Goal: Obtain resource: Download file/media

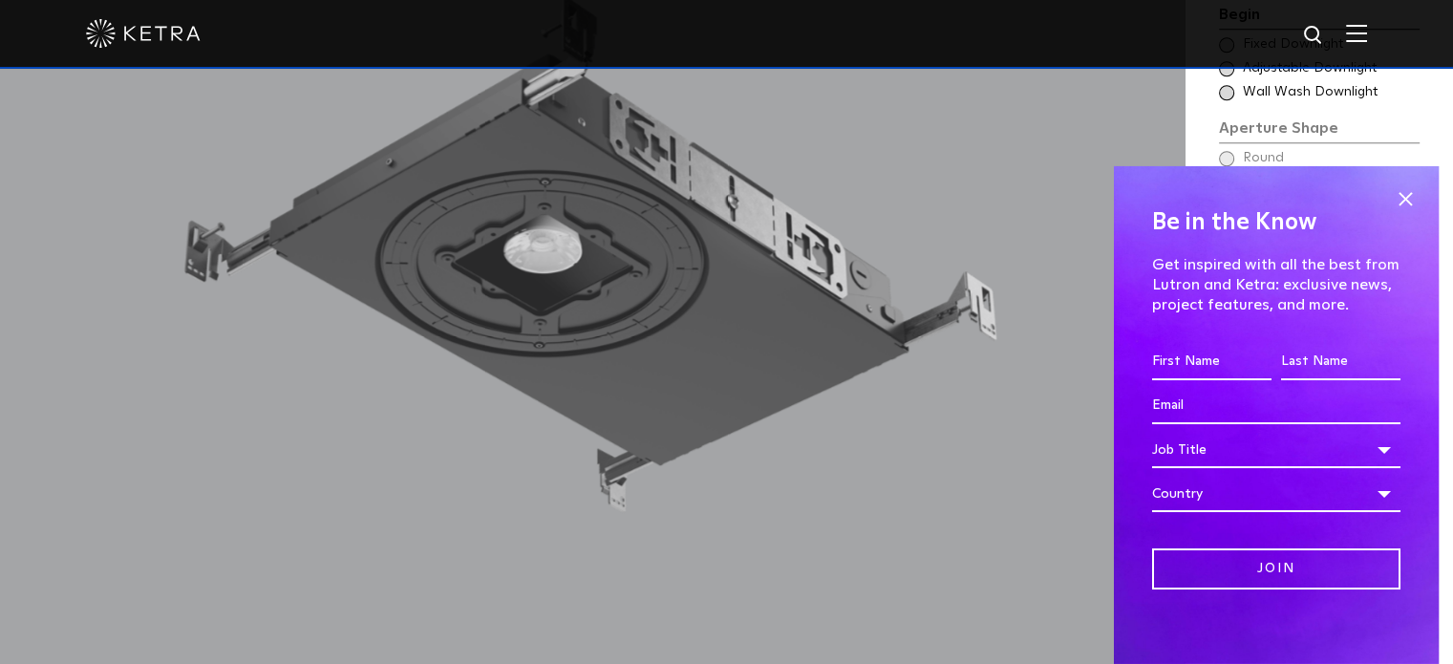
scroll to position [1799, 0]
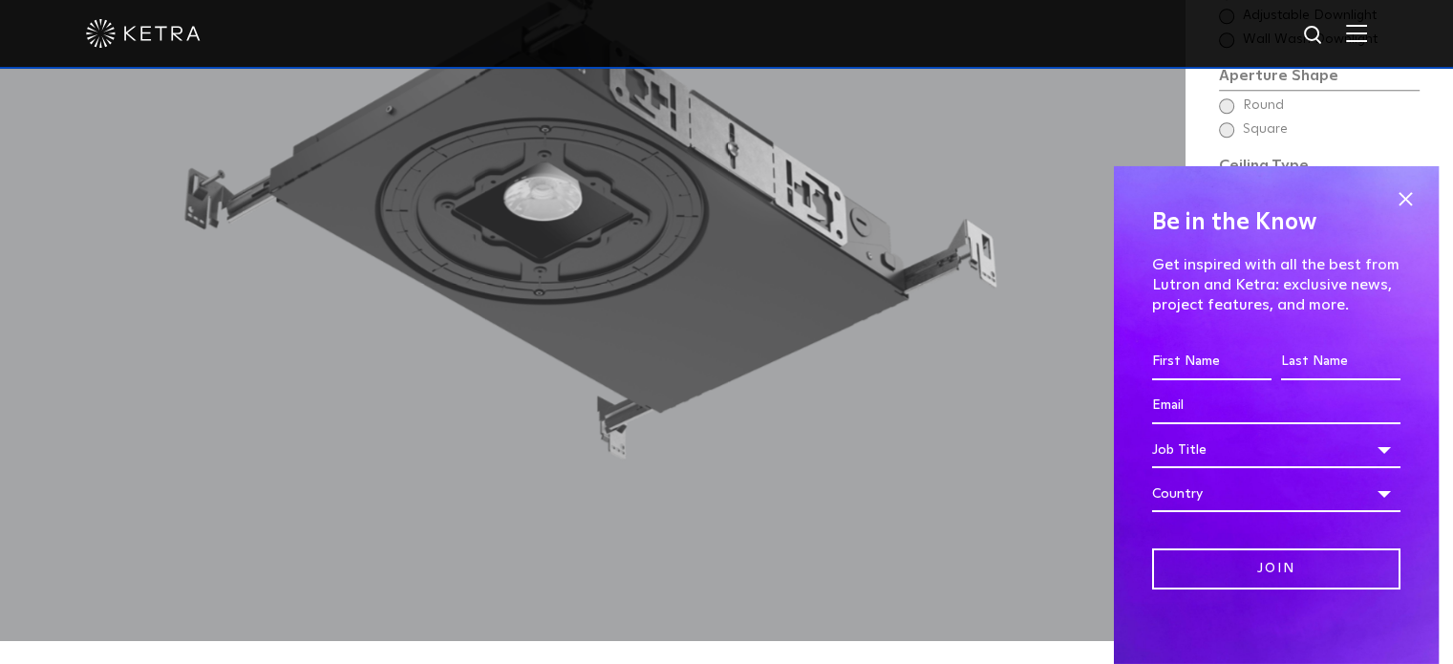
drag, startPoint x: 1389, startPoint y: 195, endPoint x: 1498, endPoint y: 228, distance: 113.9
click at [1393, 191] on span at bounding box center [1405, 199] width 29 height 29
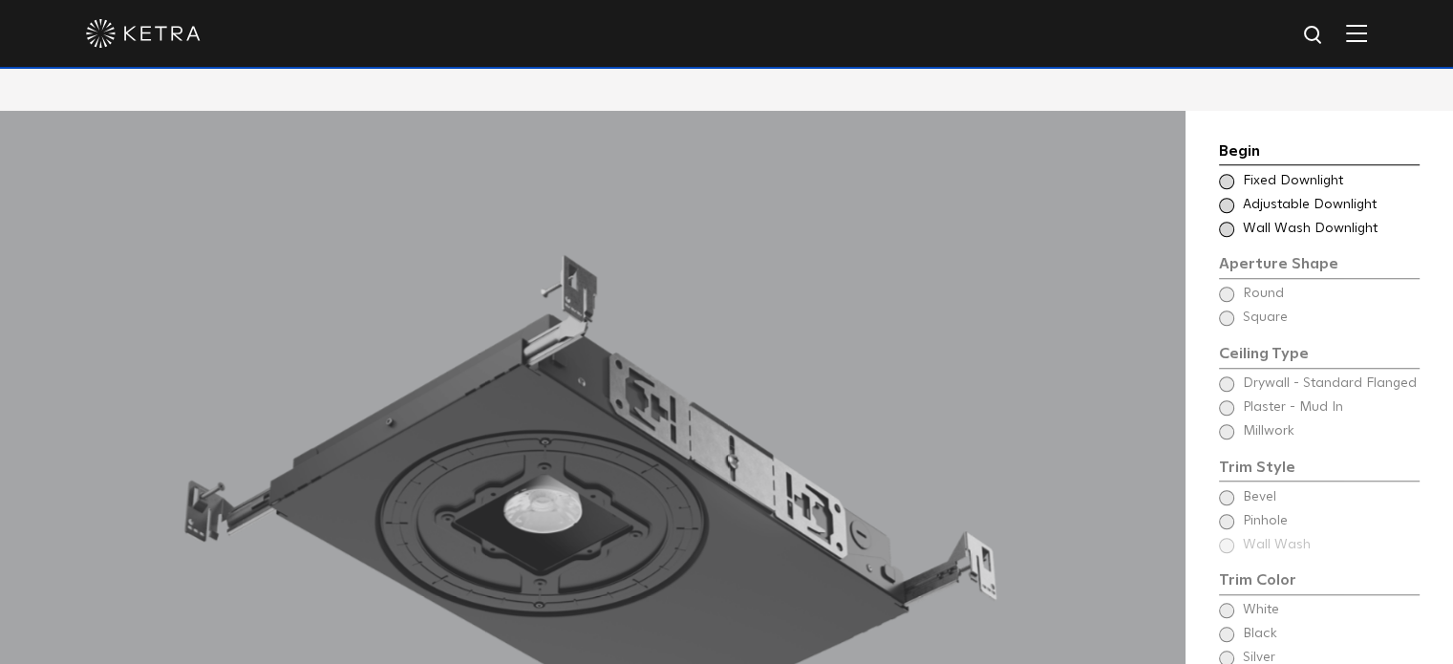
scroll to position [1501, 0]
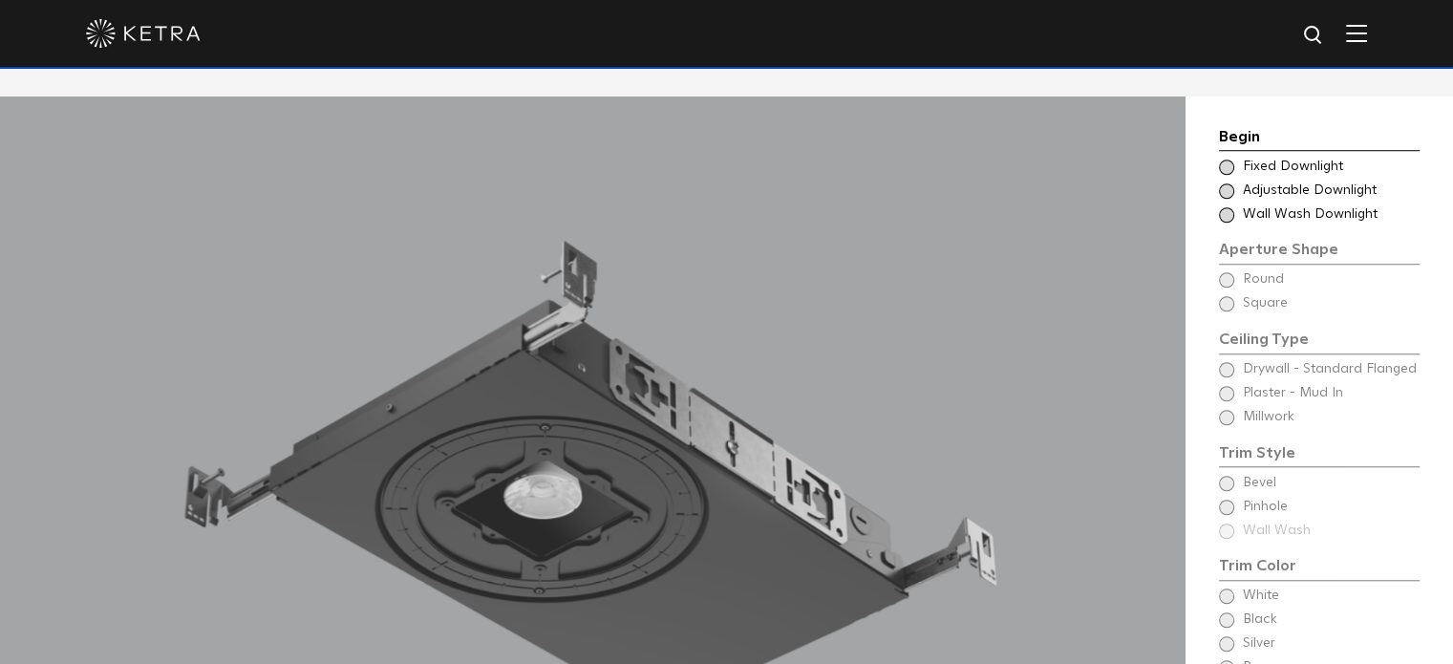
click at [1225, 160] on span at bounding box center [1226, 167] width 15 height 15
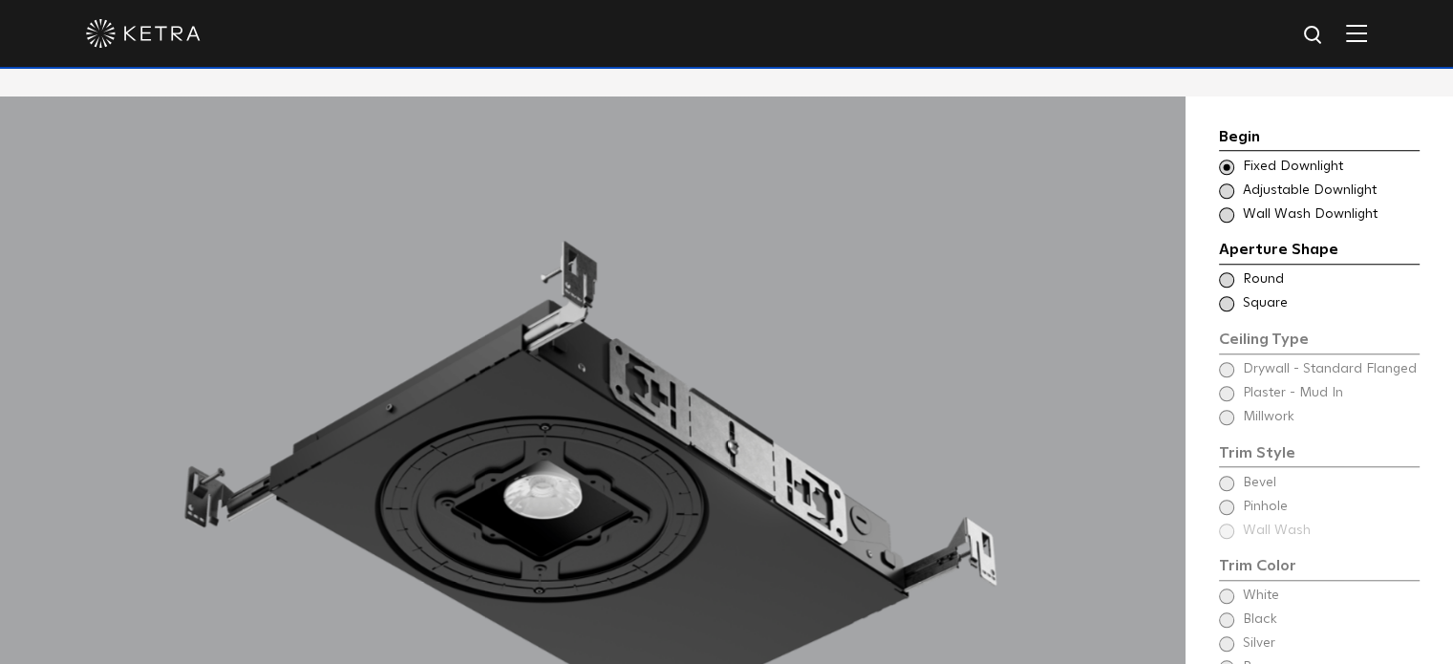
click at [1226, 272] on span at bounding box center [1226, 279] width 15 height 15
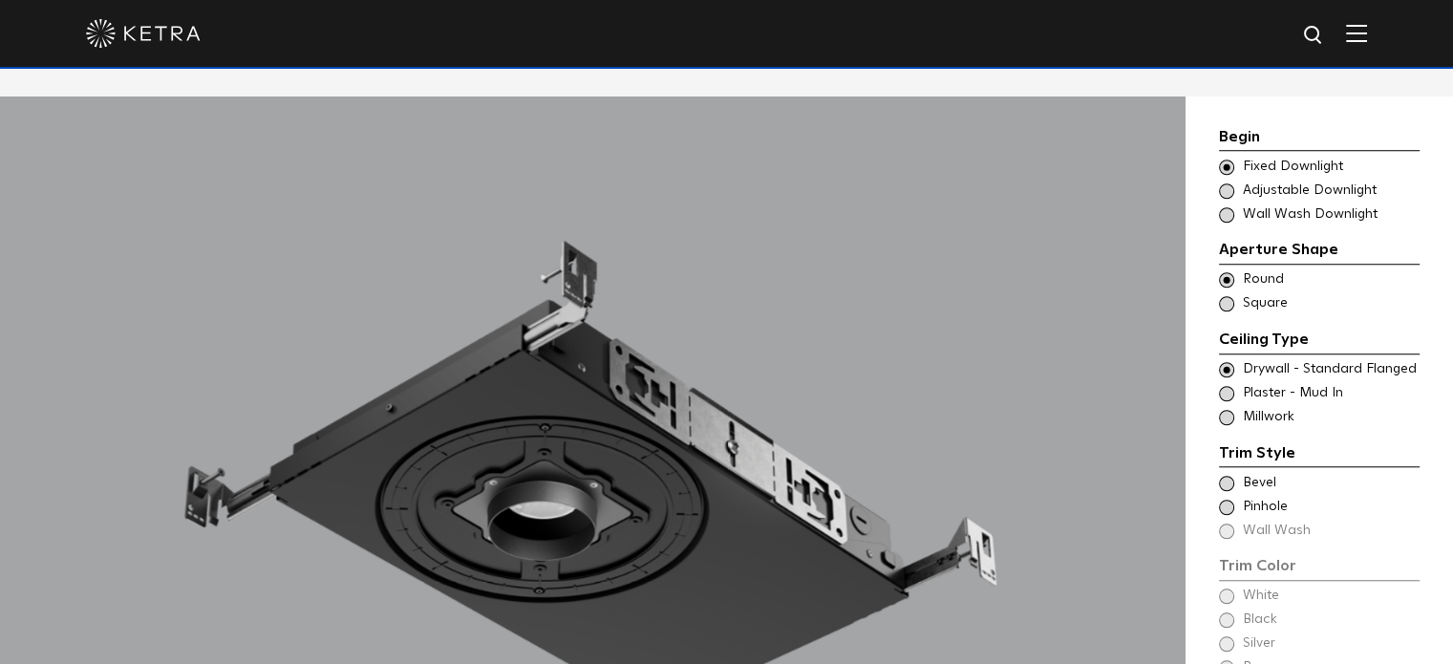
click at [1227, 410] on span at bounding box center [1226, 417] width 15 height 15
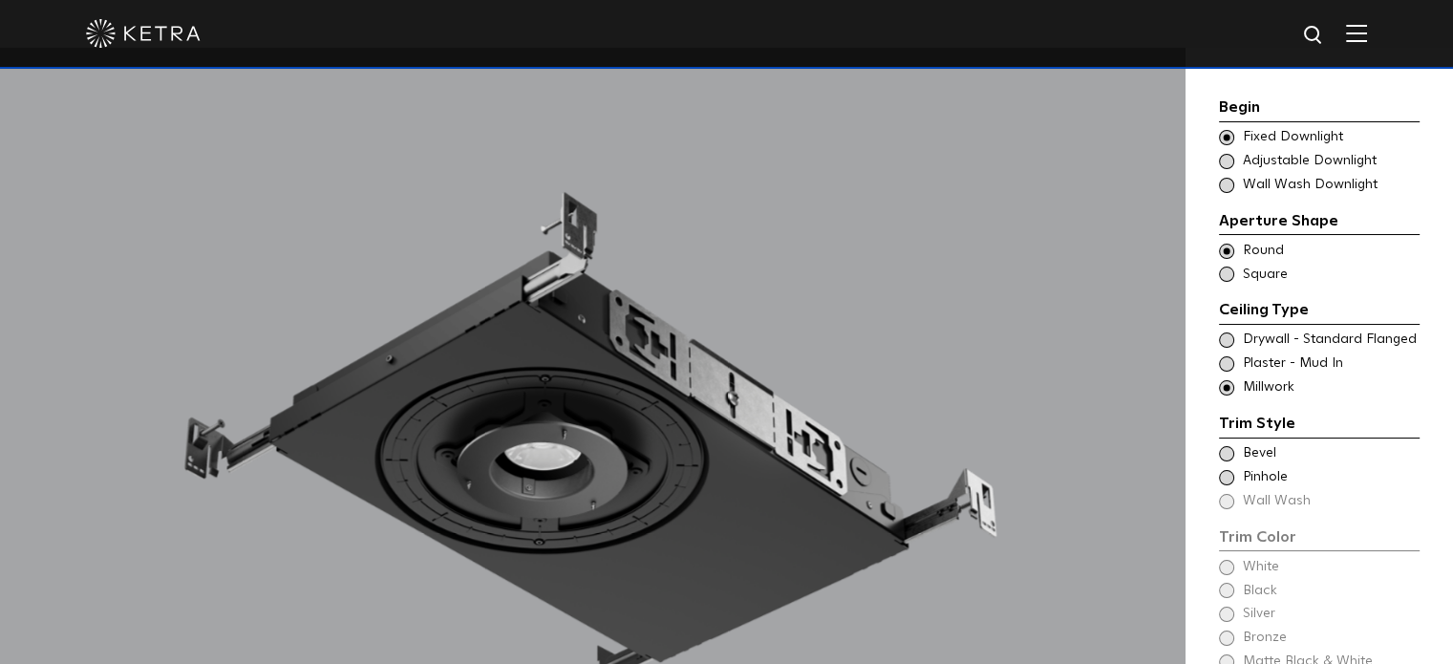
scroll to position [1572, 0]
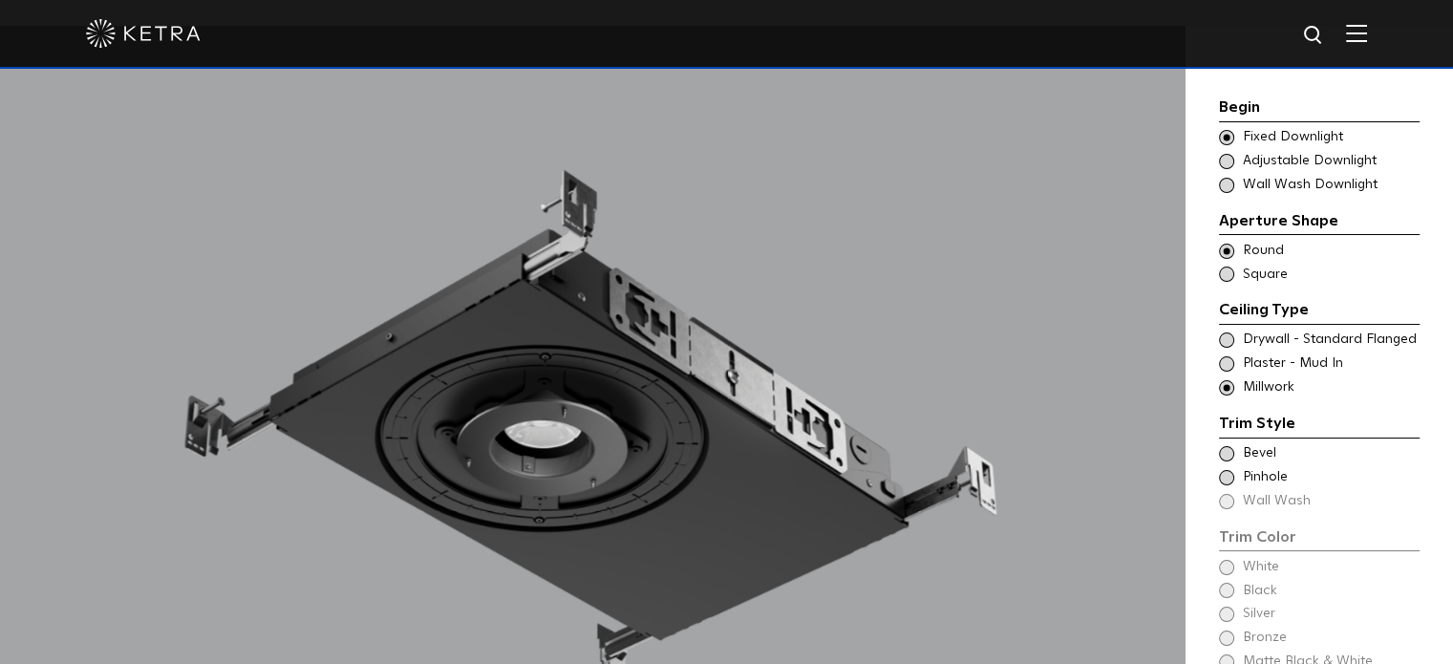
click at [1230, 362] on span at bounding box center [1226, 363] width 15 height 15
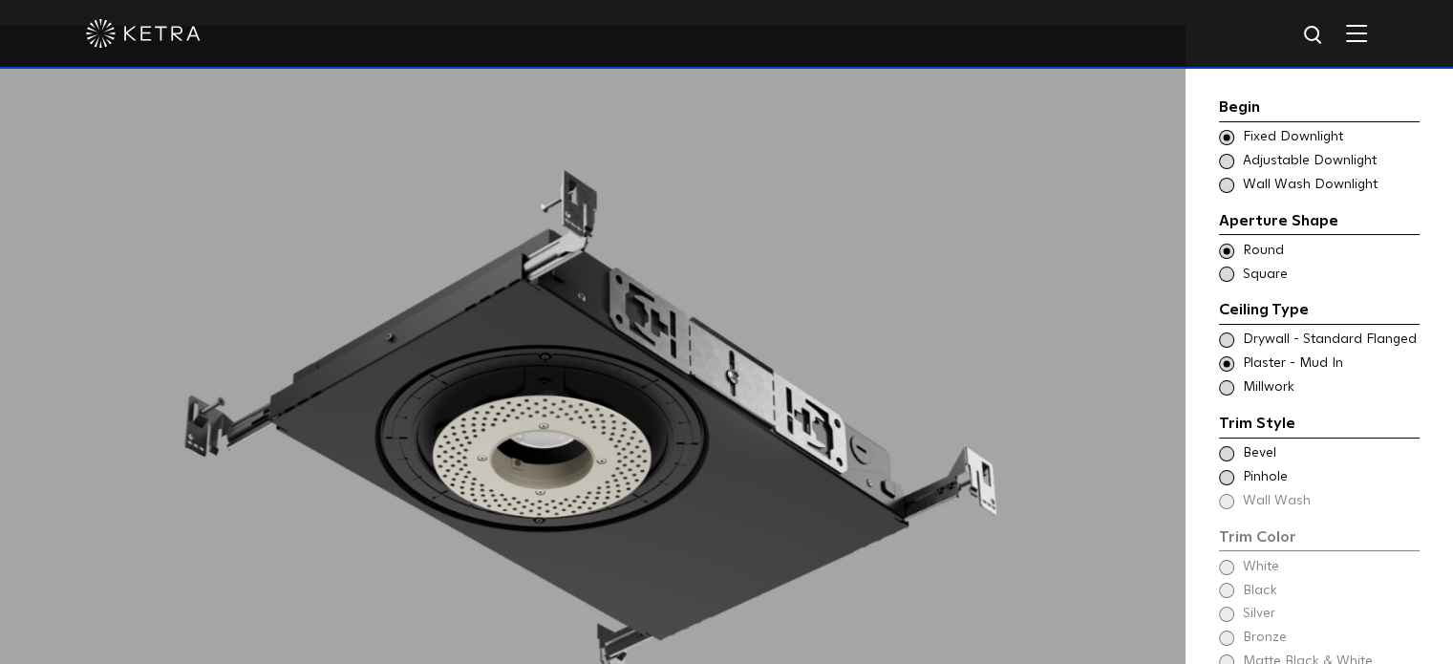
click at [1228, 343] on span at bounding box center [1226, 339] width 15 height 15
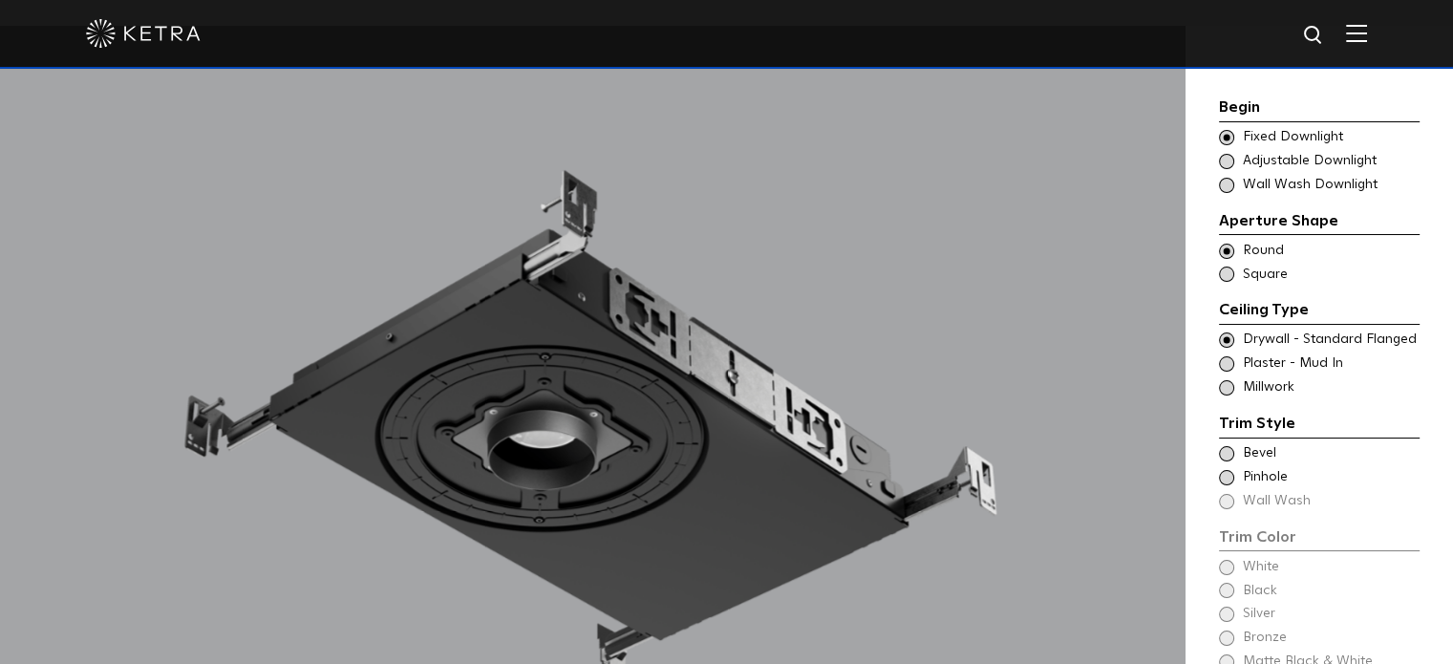
click at [1226, 370] on span at bounding box center [1226, 363] width 15 height 15
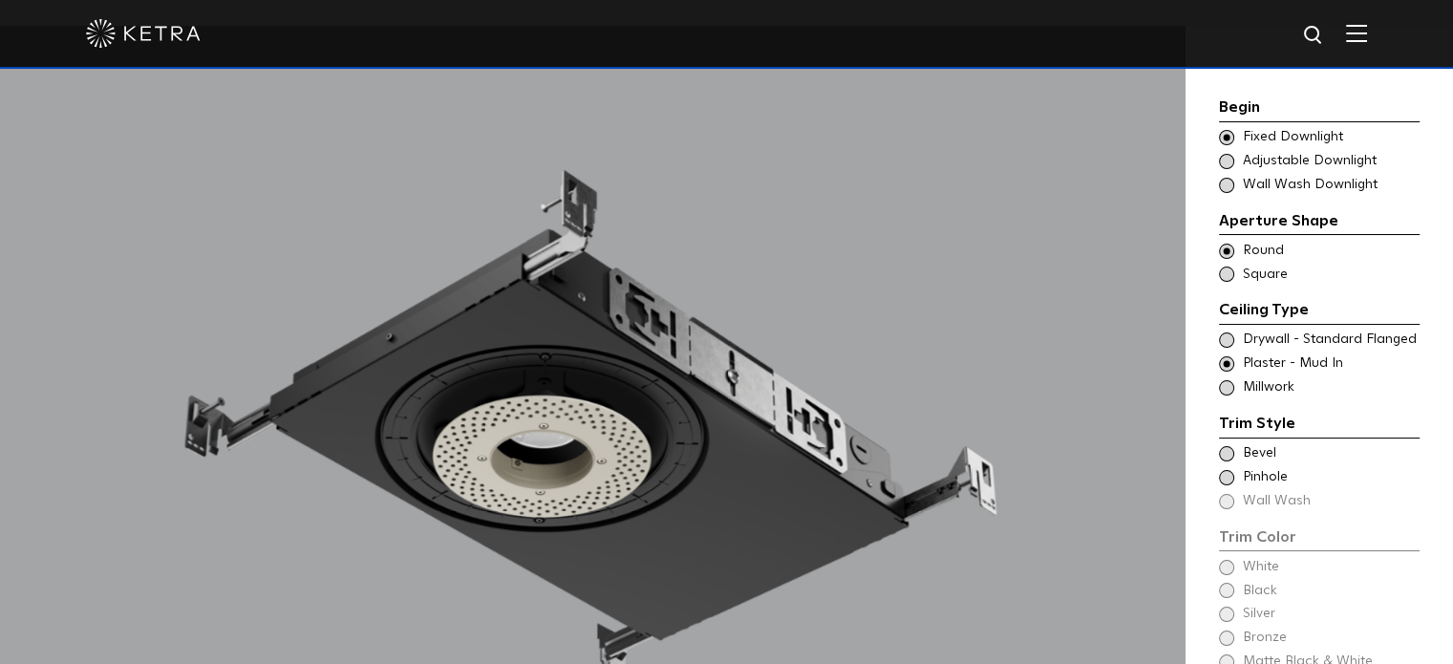
click at [1227, 387] on span at bounding box center [1226, 387] width 15 height 15
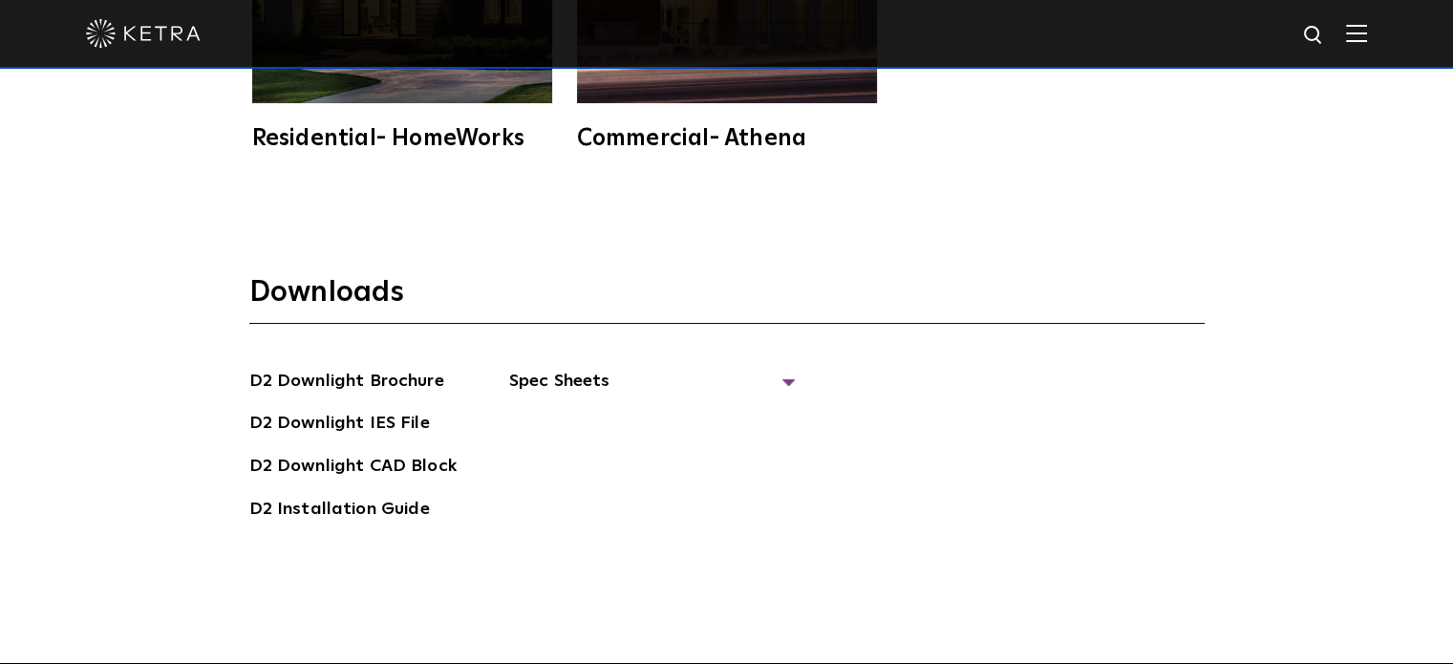
scroll to position [4945, 0]
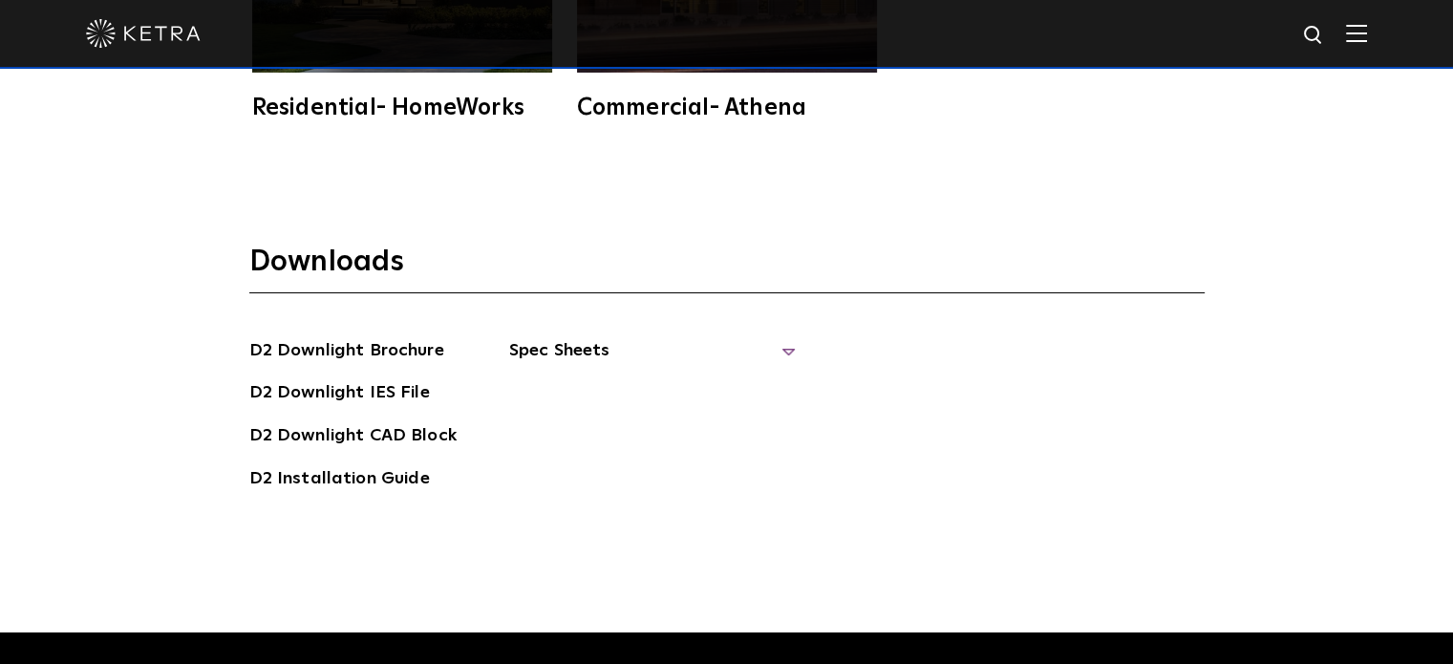
click at [585, 337] on span "Spec Sheets" at bounding box center [652, 358] width 287 height 42
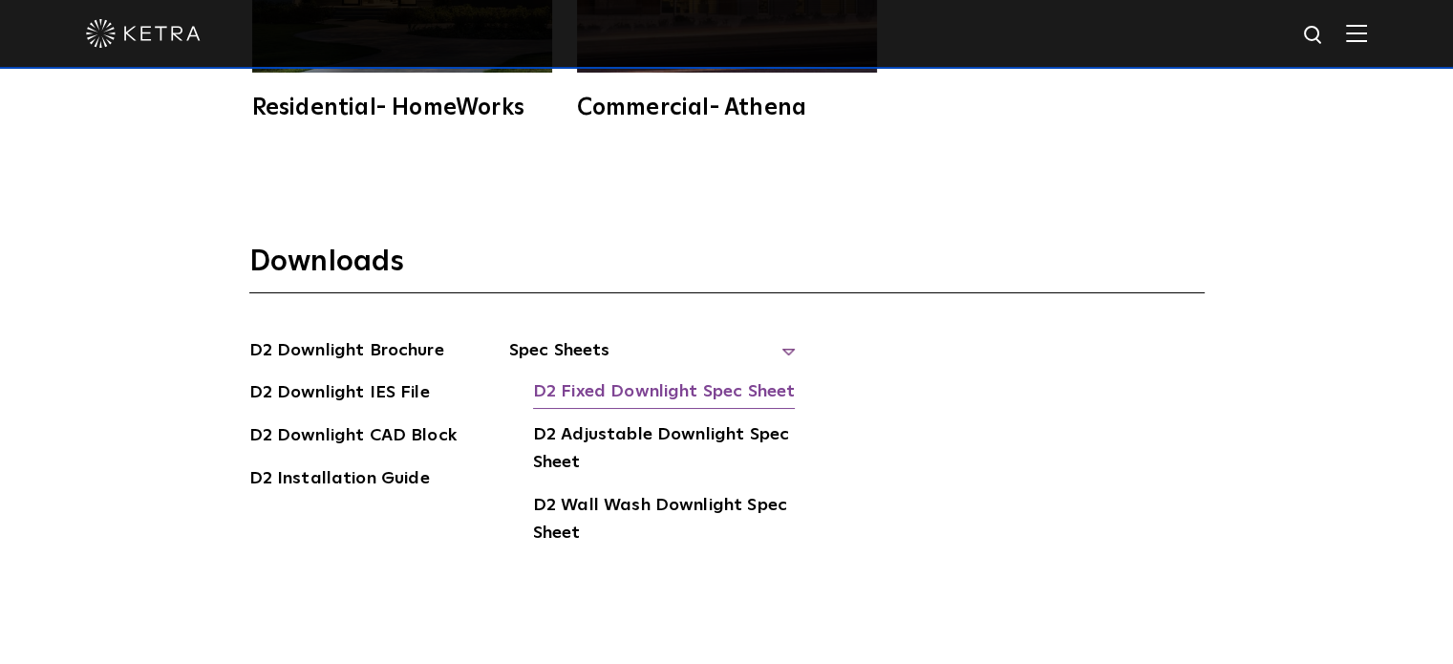
click at [611, 378] on link "D2 Fixed Downlight Spec Sheet" at bounding box center [664, 393] width 262 height 31
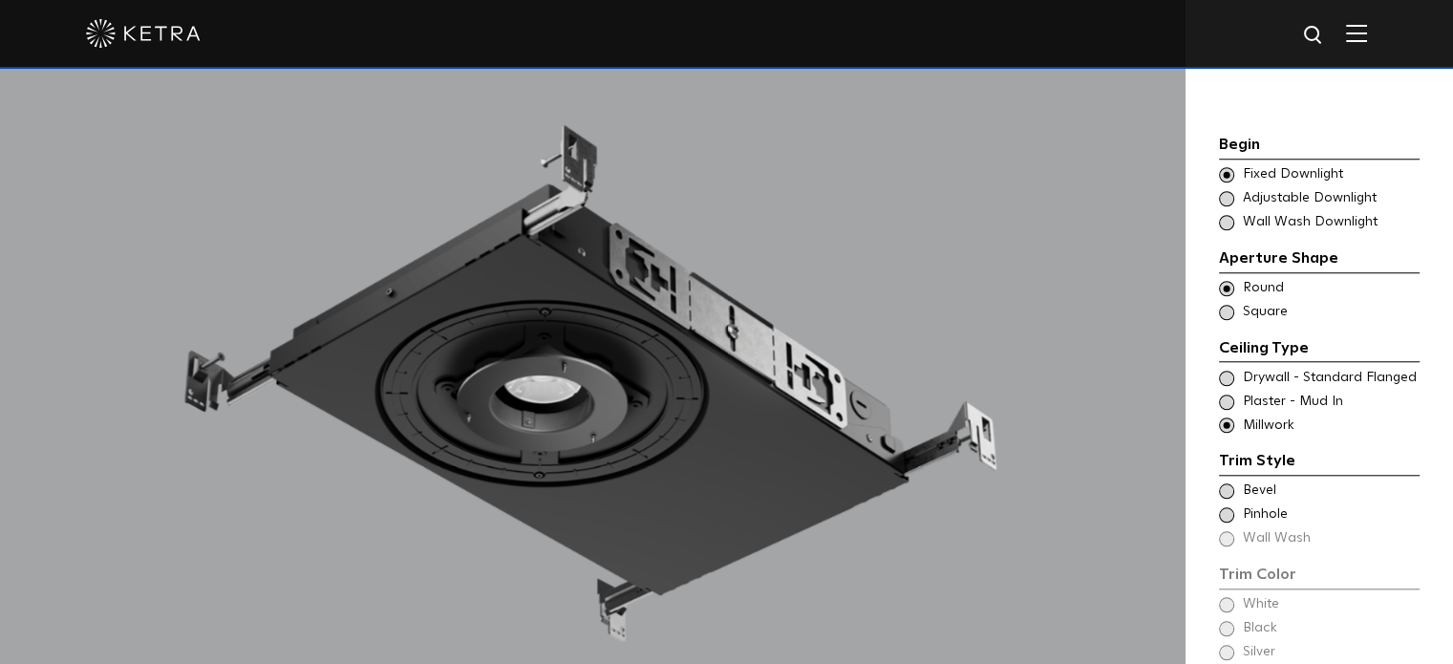
scroll to position [1602, 0]
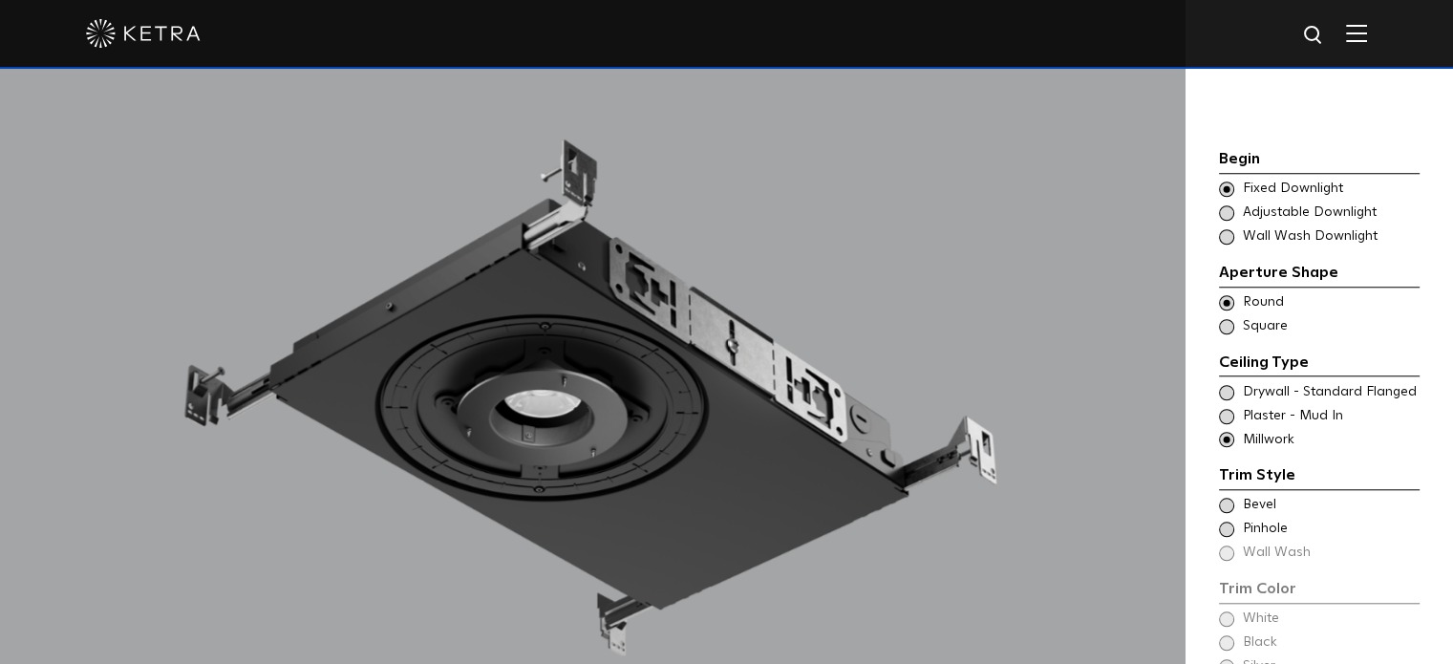
click at [1228, 385] on span at bounding box center [1226, 392] width 15 height 15
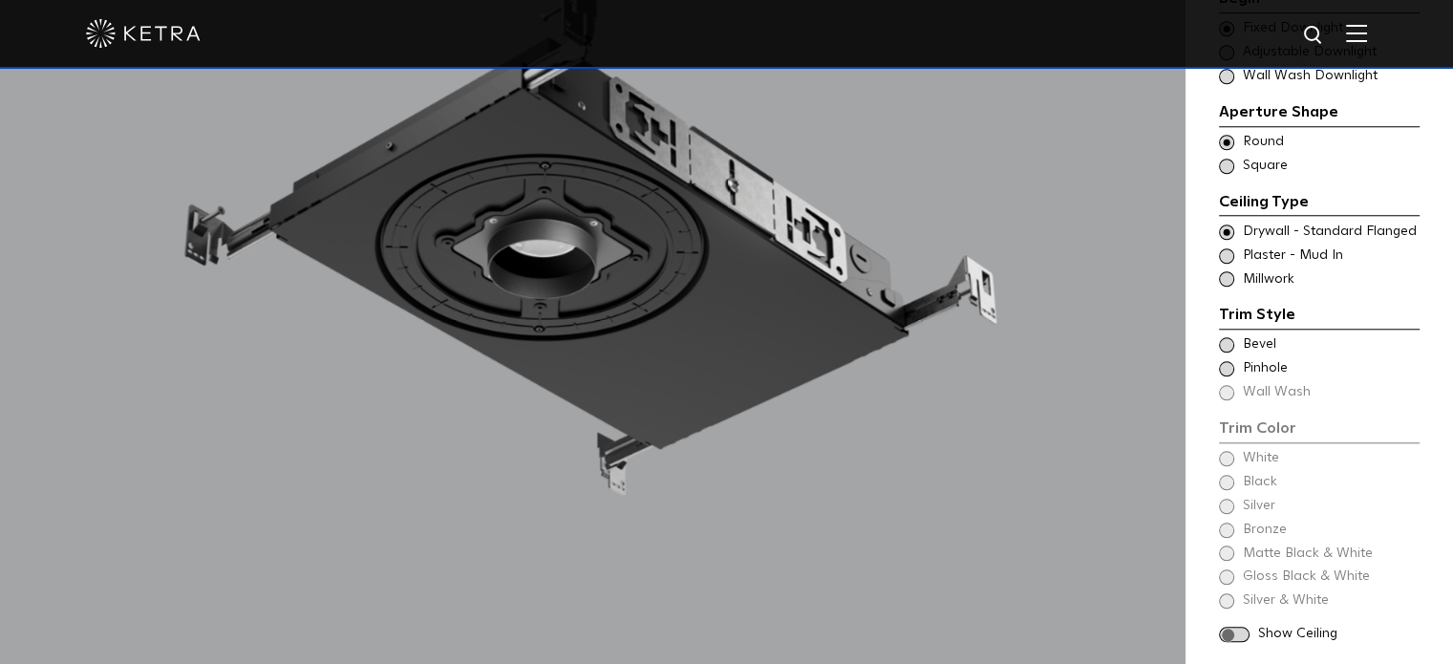
scroll to position [1649, 0]
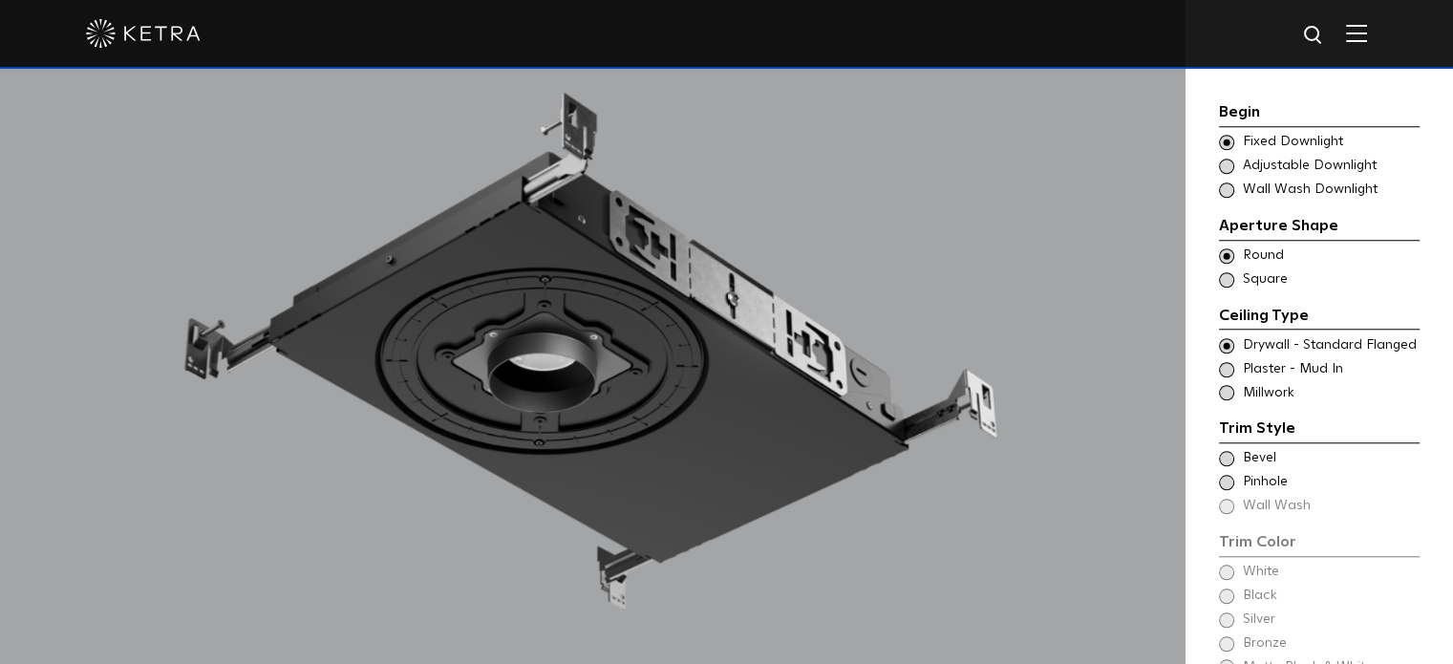
click at [1226, 385] on span at bounding box center [1226, 392] width 15 height 15
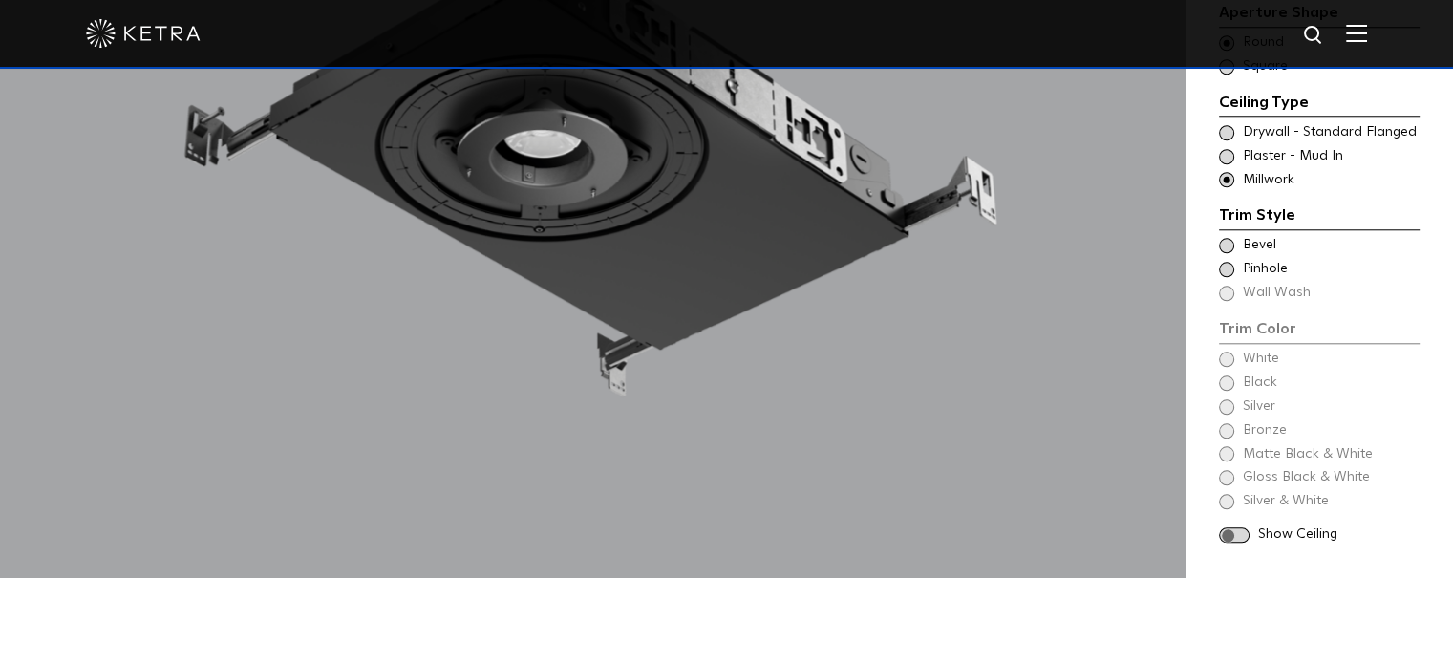
scroll to position [1817, 0]
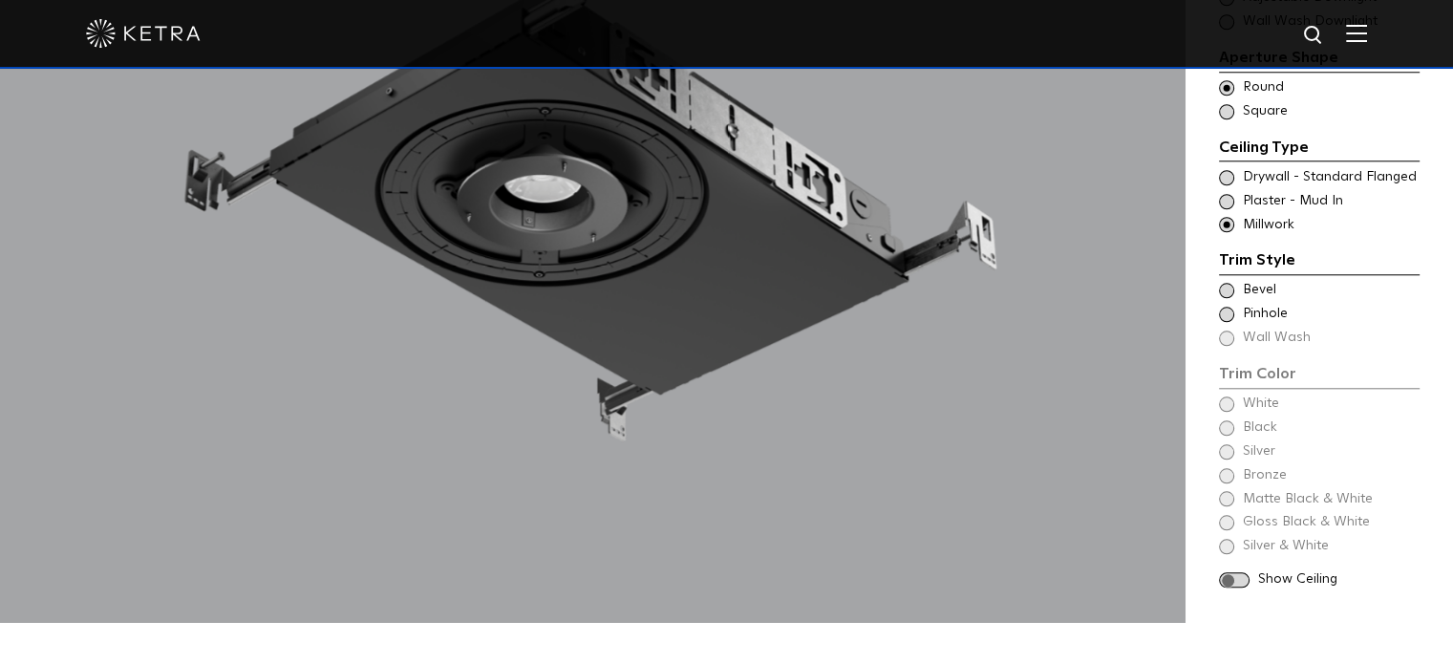
click at [1223, 283] on span at bounding box center [1226, 290] width 15 height 15
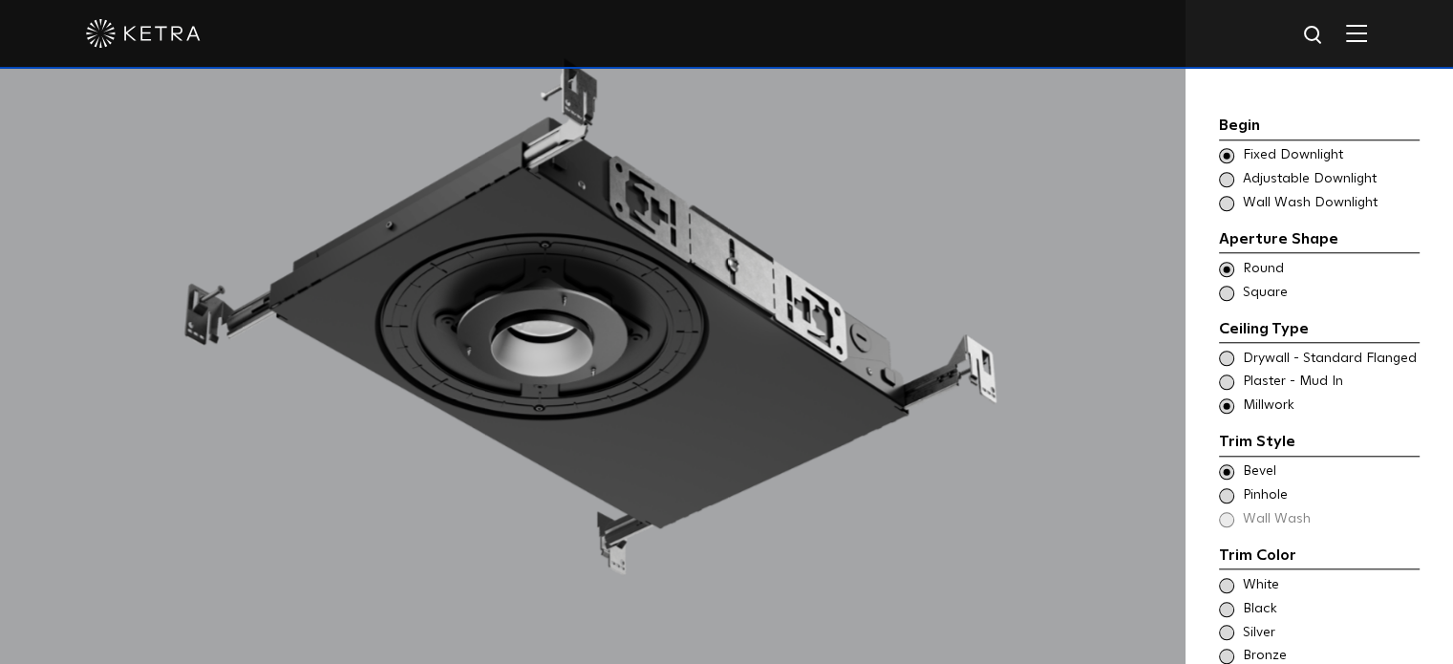
scroll to position [1721, 0]
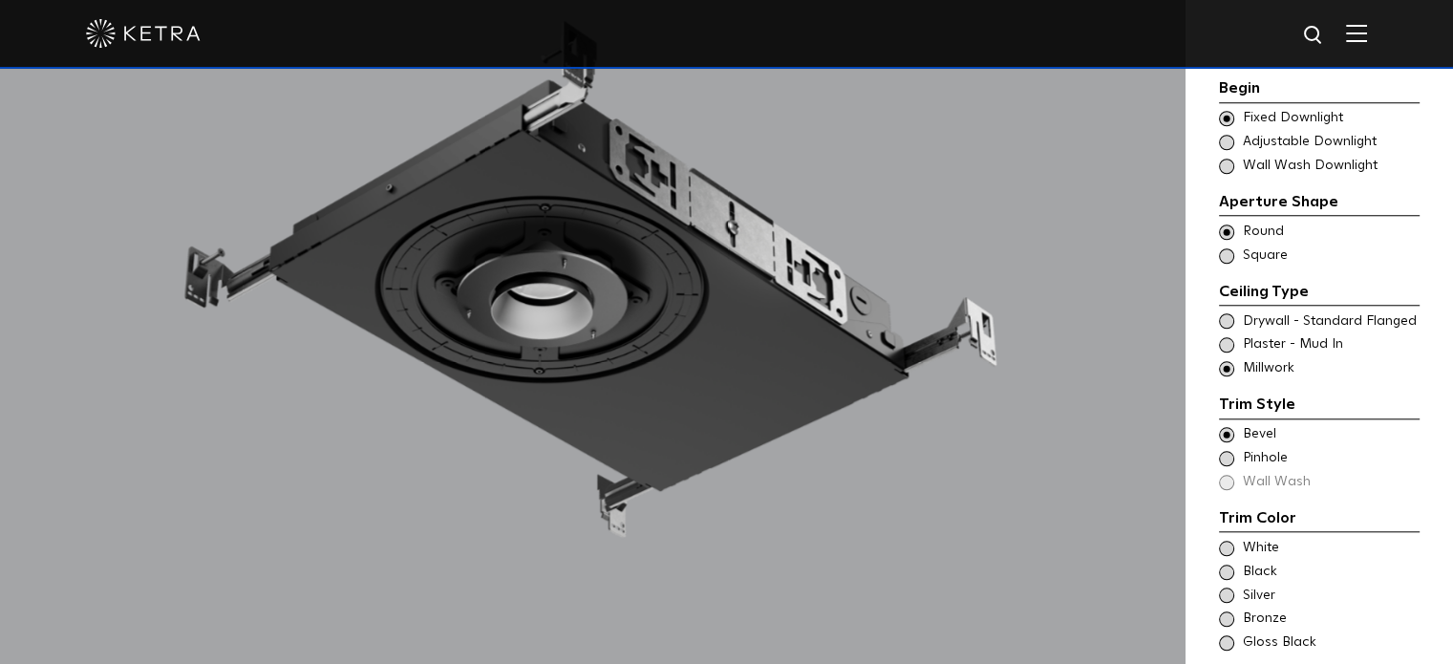
click at [1223, 313] on span at bounding box center [1226, 320] width 15 height 15
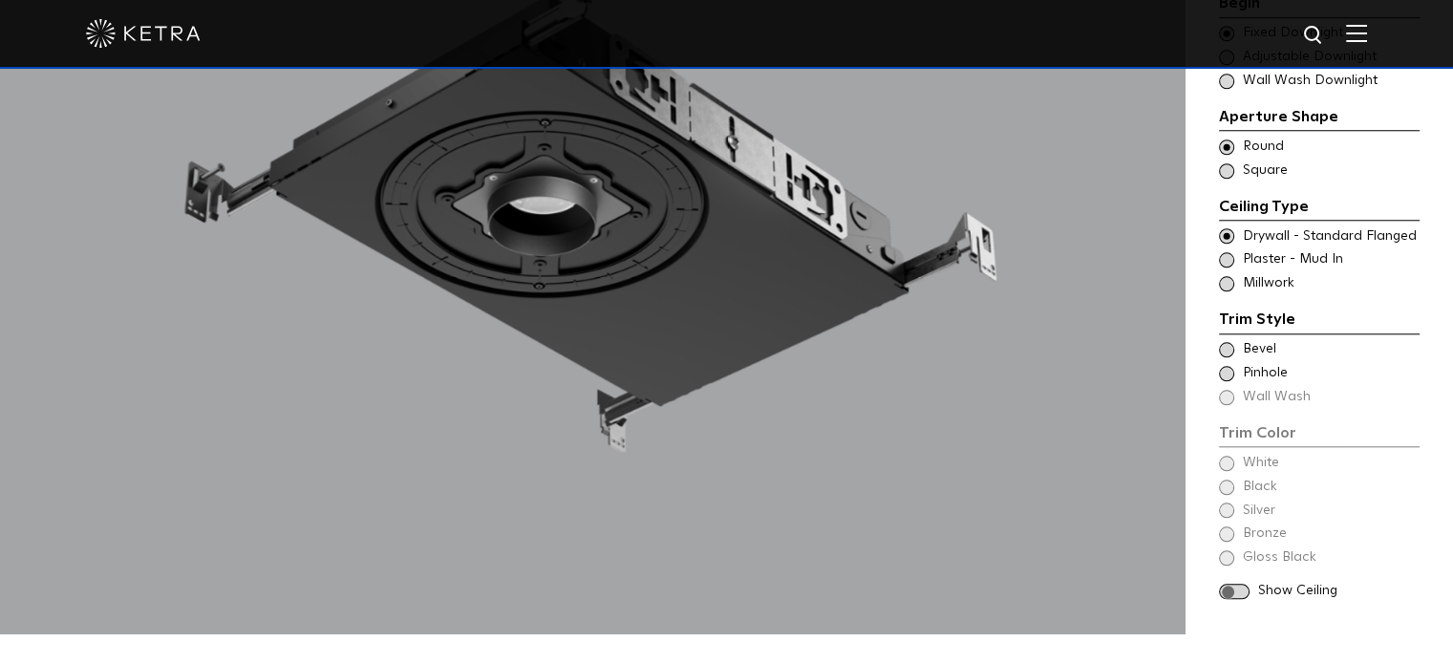
scroll to position [1874, 0]
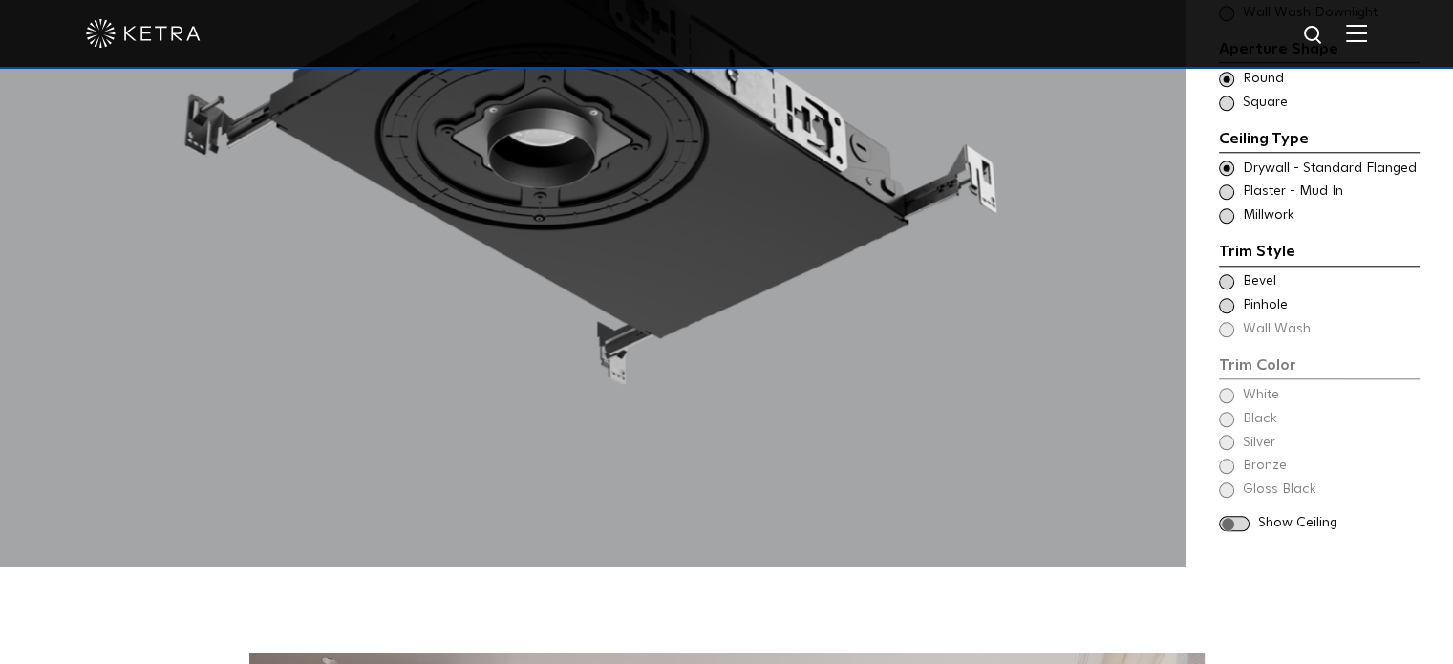
click at [1224, 274] on span at bounding box center [1226, 281] width 15 height 15
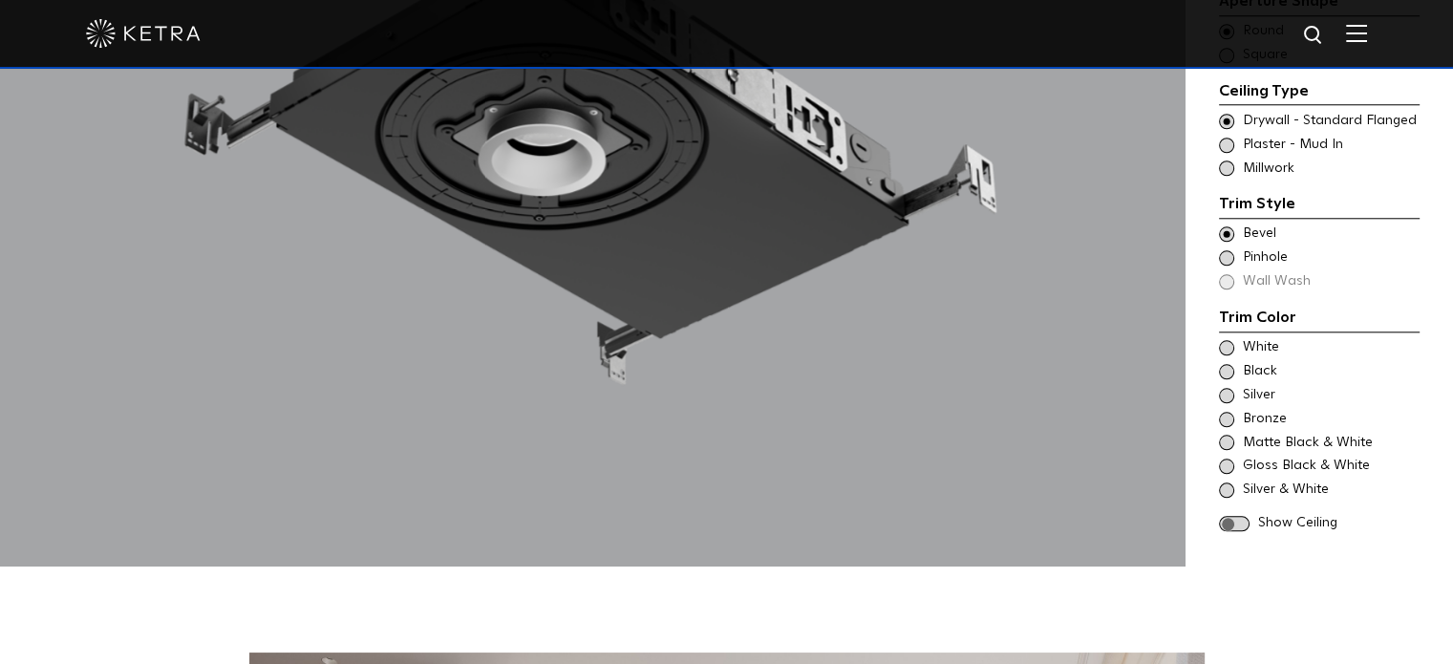
click at [1233, 516] on span at bounding box center [1234, 524] width 31 height 16
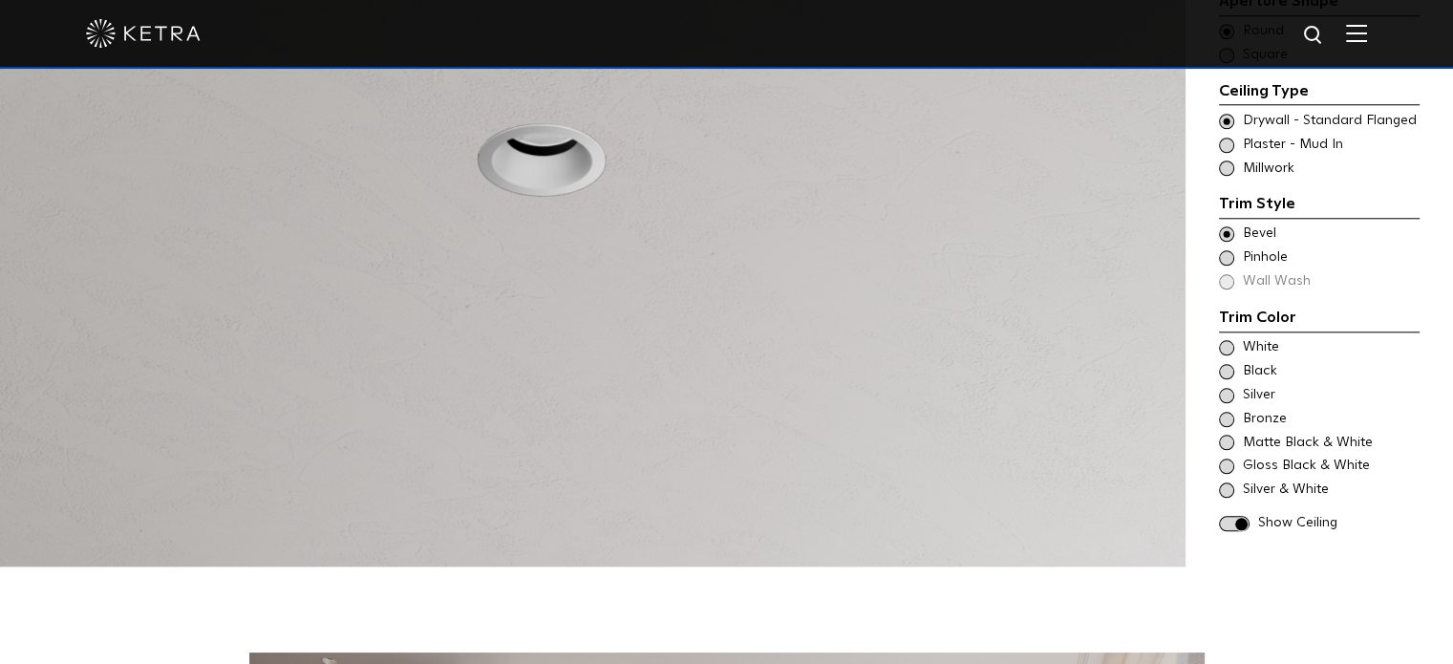
click at [1233, 516] on span at bounding box center [1234, 524] width 31 height 16
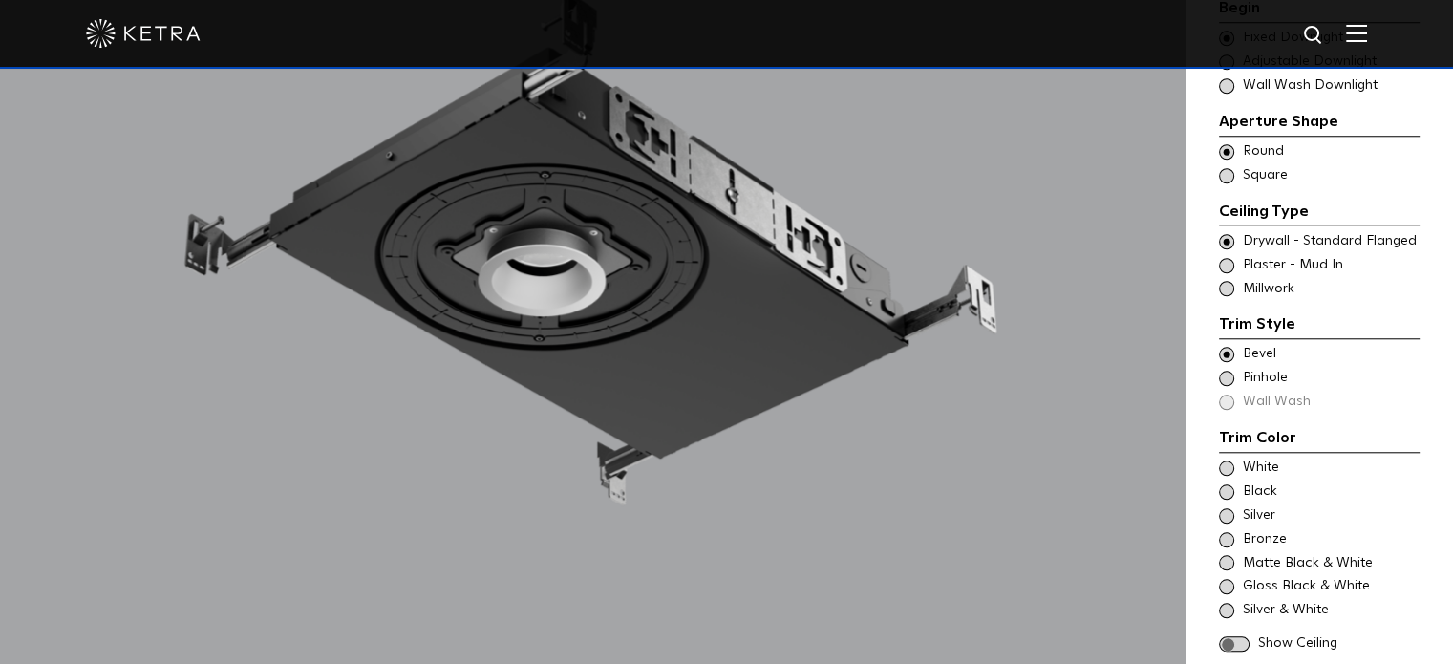
scroll to position [1746, 0]
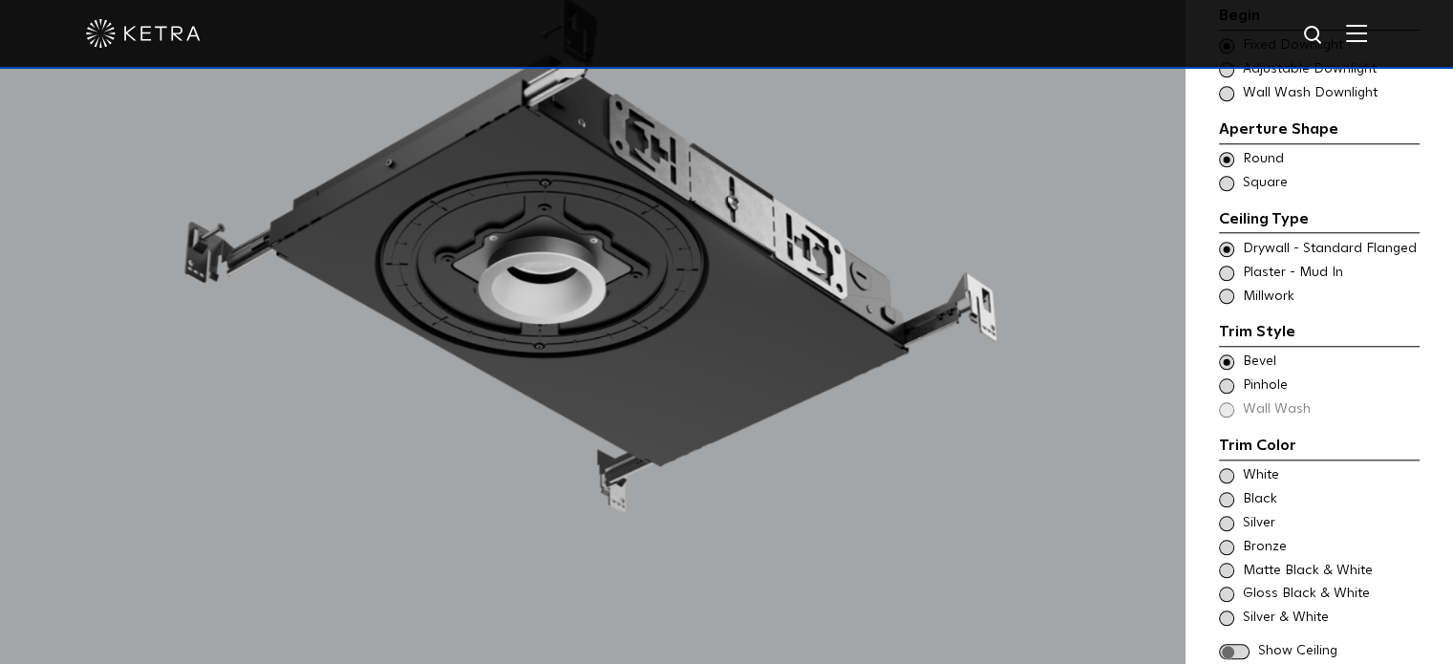
click at [1228, 354] on span at bounding box center [1226, 361] width 15 height 15
click at [1225, 354] on span at bounding box center [1226, 361] width 15 height 15
click at [1225, 382] on div "Trim Color - Round - Flanged Bevel Trim Color - Round - Pinhole - Flanged [GEOG…" at bounding box center [1319, 386] width 201 height 67
click at [1231, 378] on span at bounding box center [1226, 385] width 15 height 15
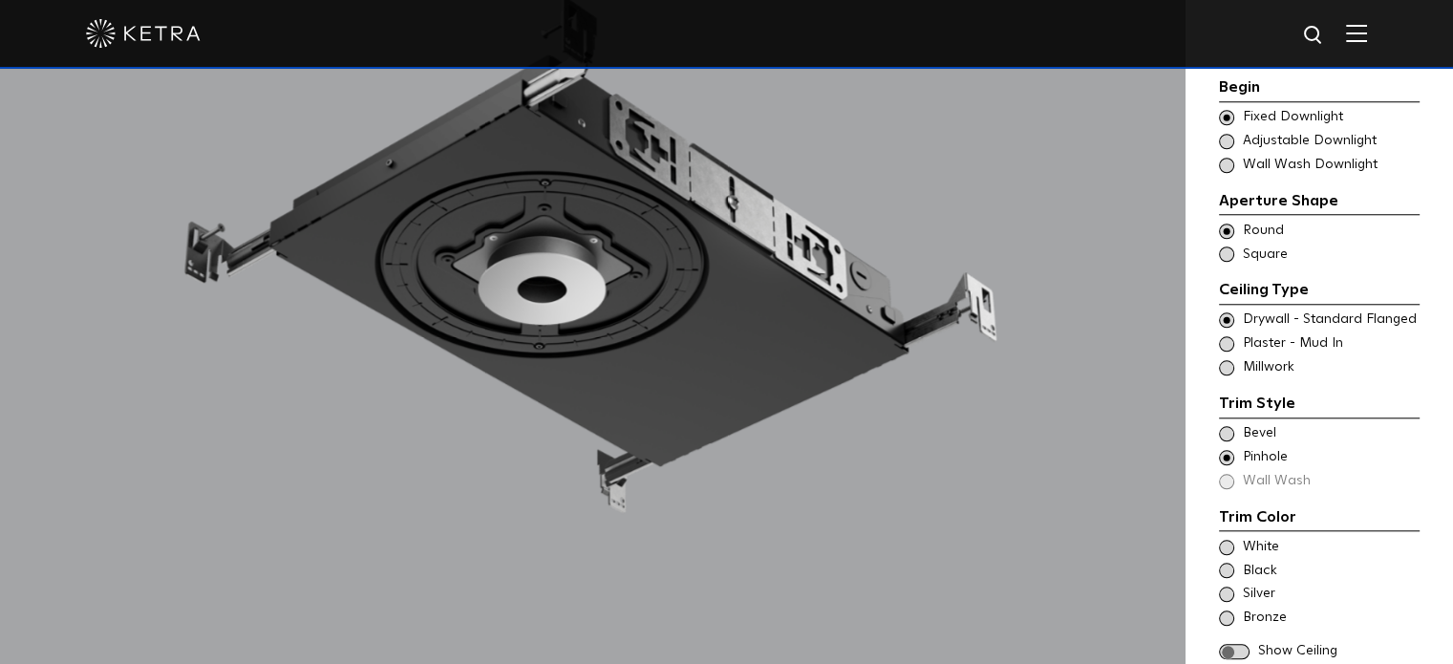
click at [1220, 426] on span at bounding box center [1226, 433] width 15 height 15
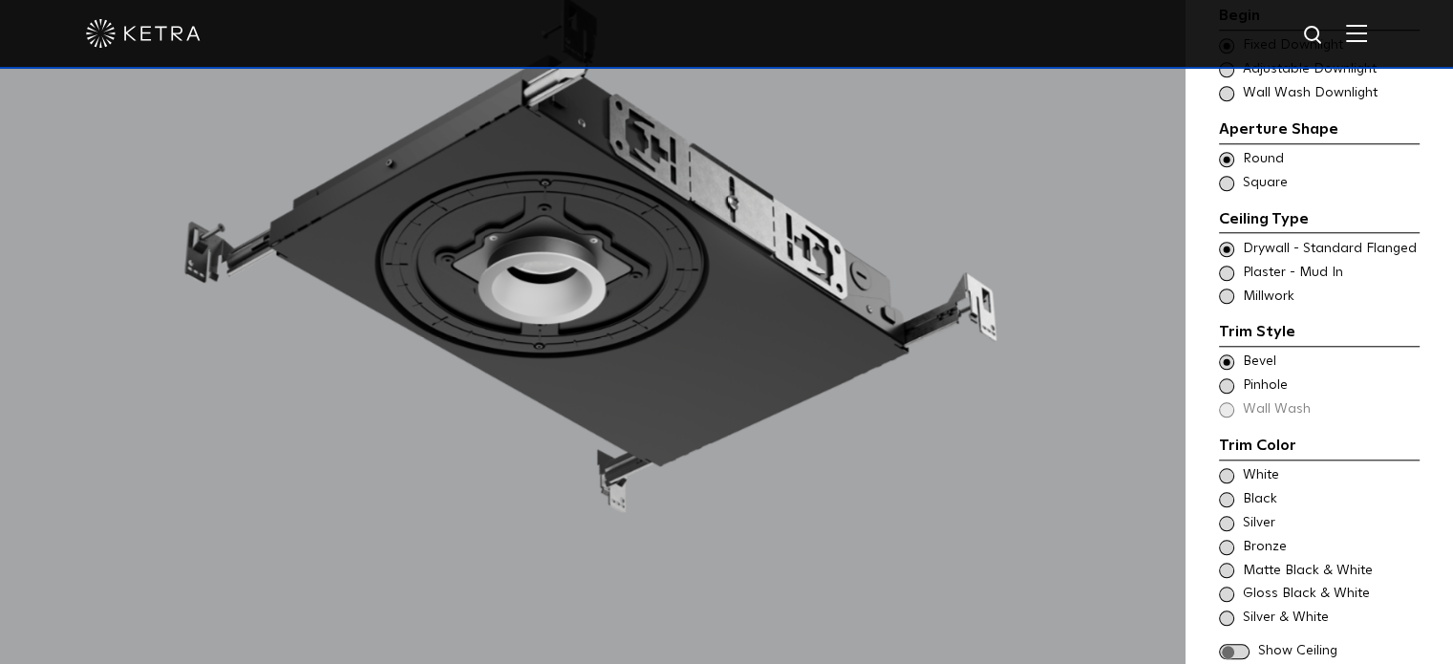
click at [1229, 354] on span at bounding box center [1226, 361] width 15 height 15
click at [1227, 266] on span at bounding box center [1226, 273] width 15 height 15
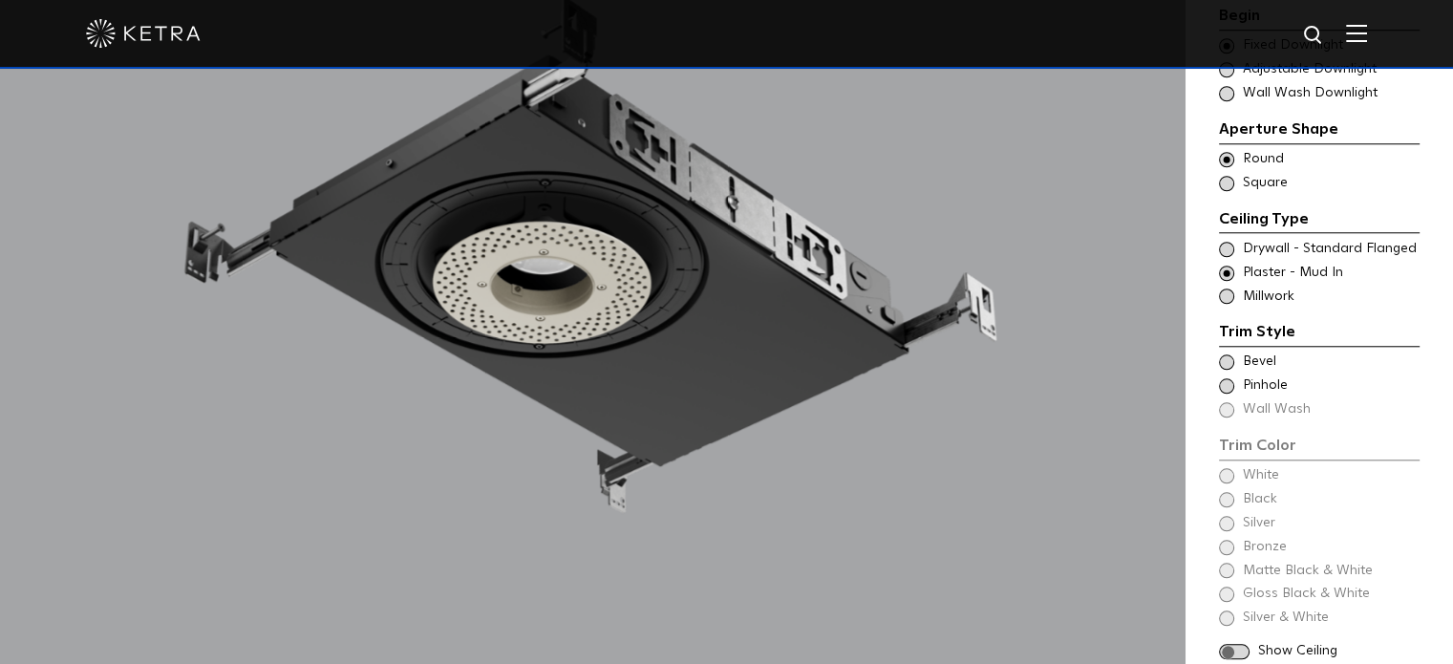
click at [1227, 289] on span at bounding box center [1226, 296] width 15 height 15
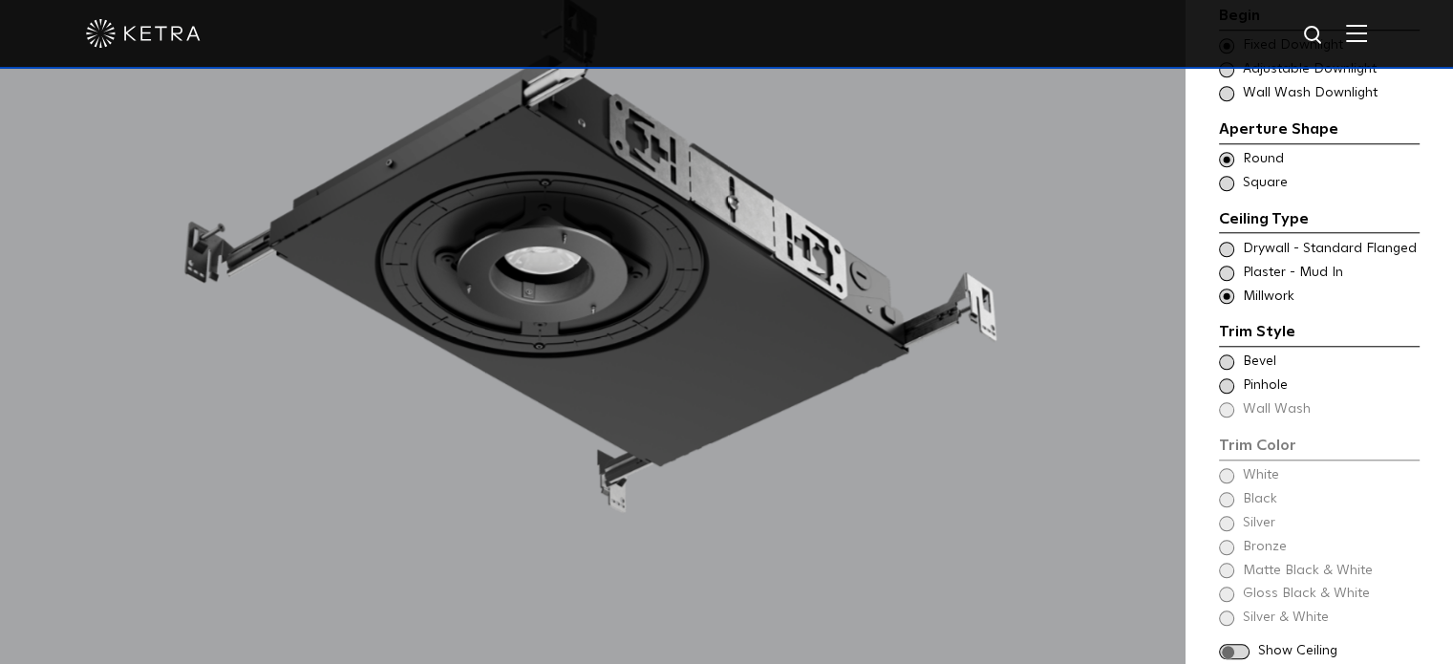
click at [1230, 242] on span at bounding box center [1226, 249] width 15 height 15
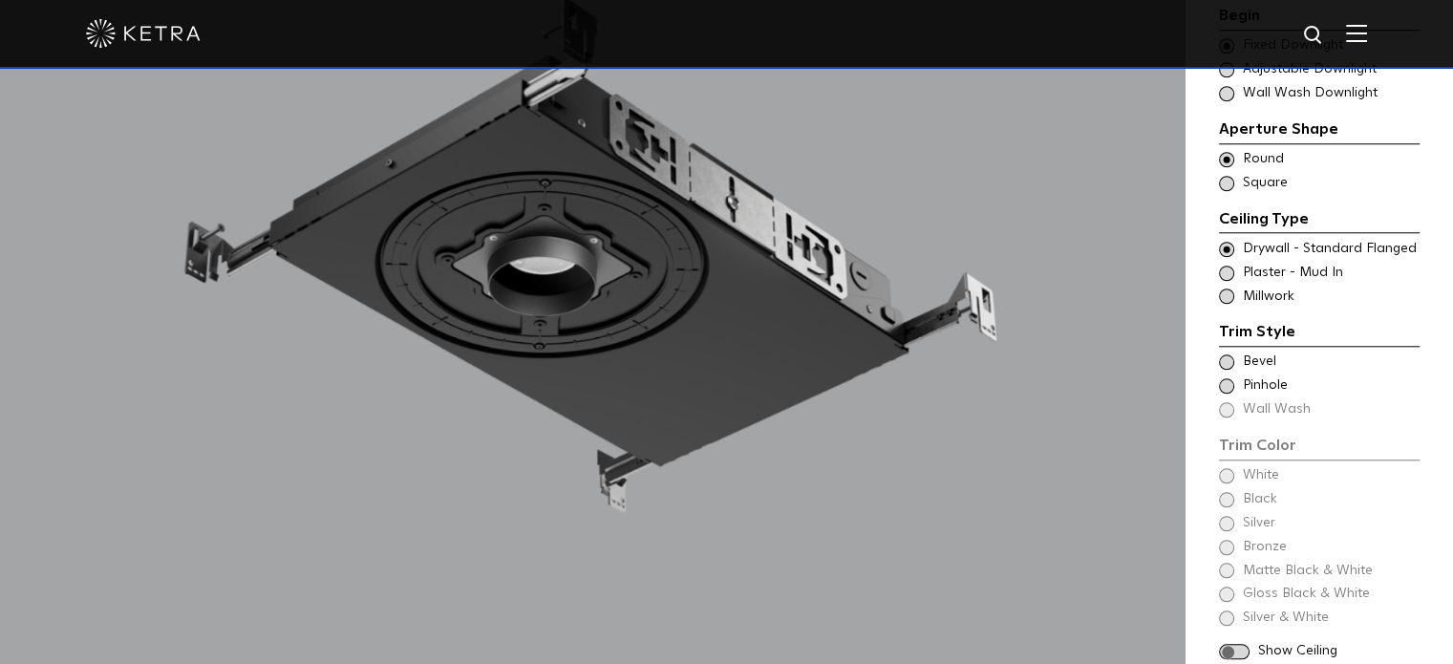
click at [1226, 354] on span at bounding box center [1226, 361] width 15 height 15
